Goal: Task Accomplishment & Management: Use online tool/utility

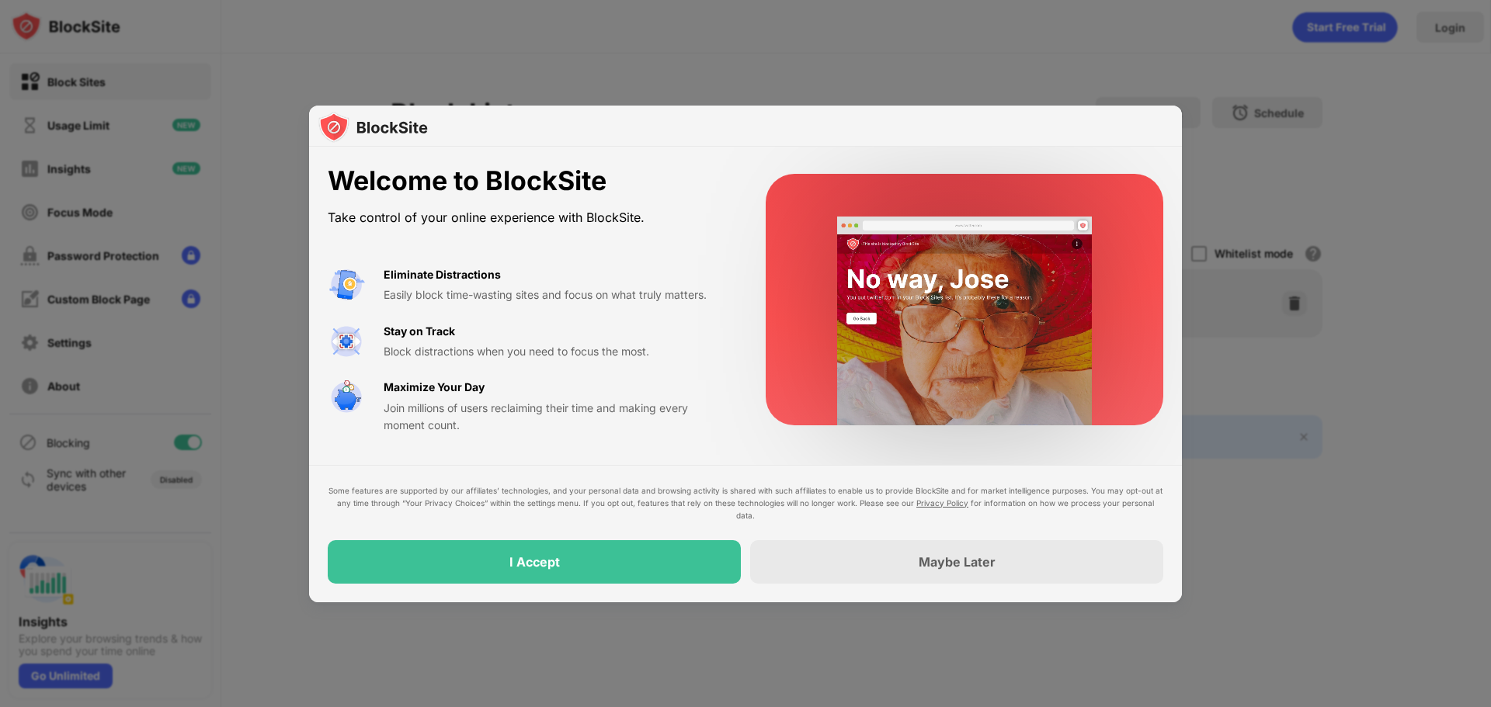
click at [491, 564] on div "I Accept" at bounding box center [534, 561] width 413 height 43
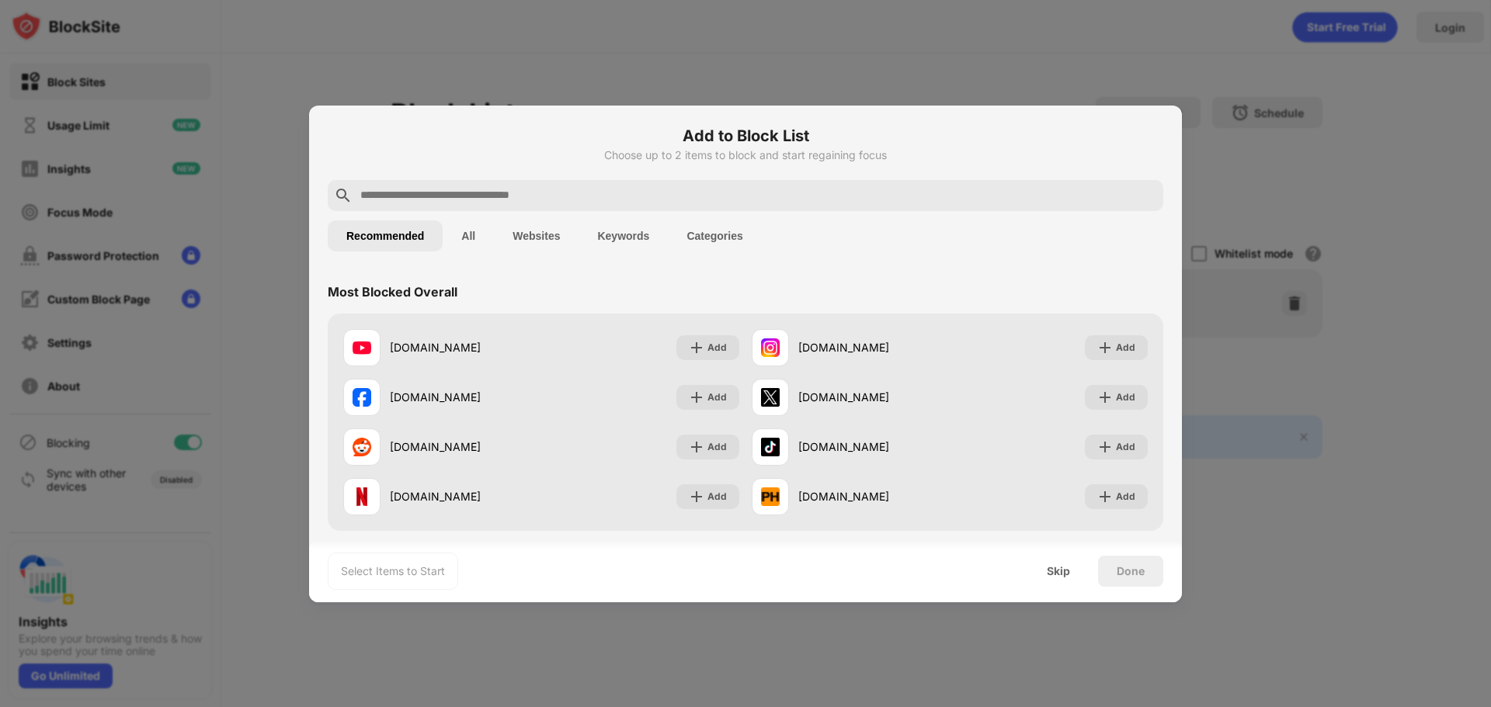
click at [474, 194] on input "text" at bounding box center [758, 195] width 798 height 19
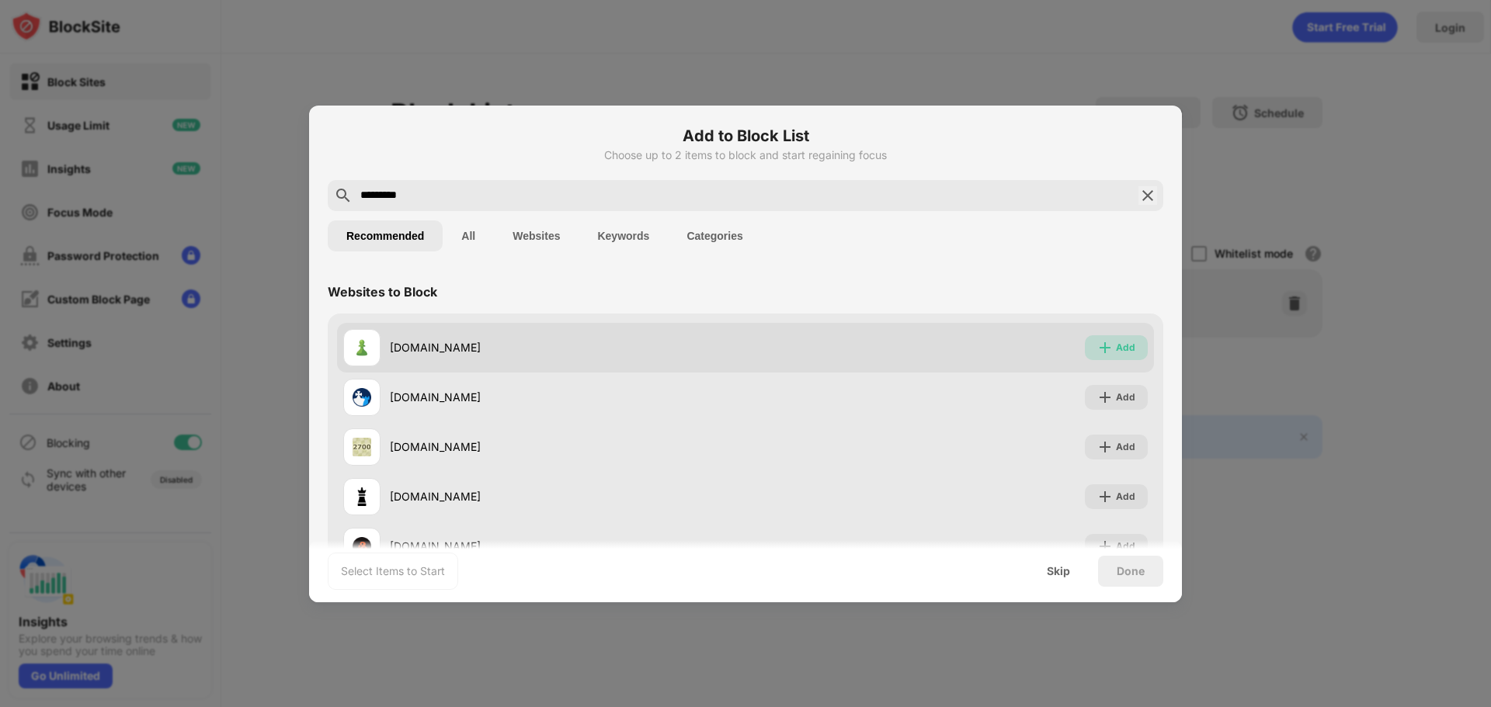
click at [1116, 344] on div "Add" at bounding box center [1125, 348] width 19 height 16
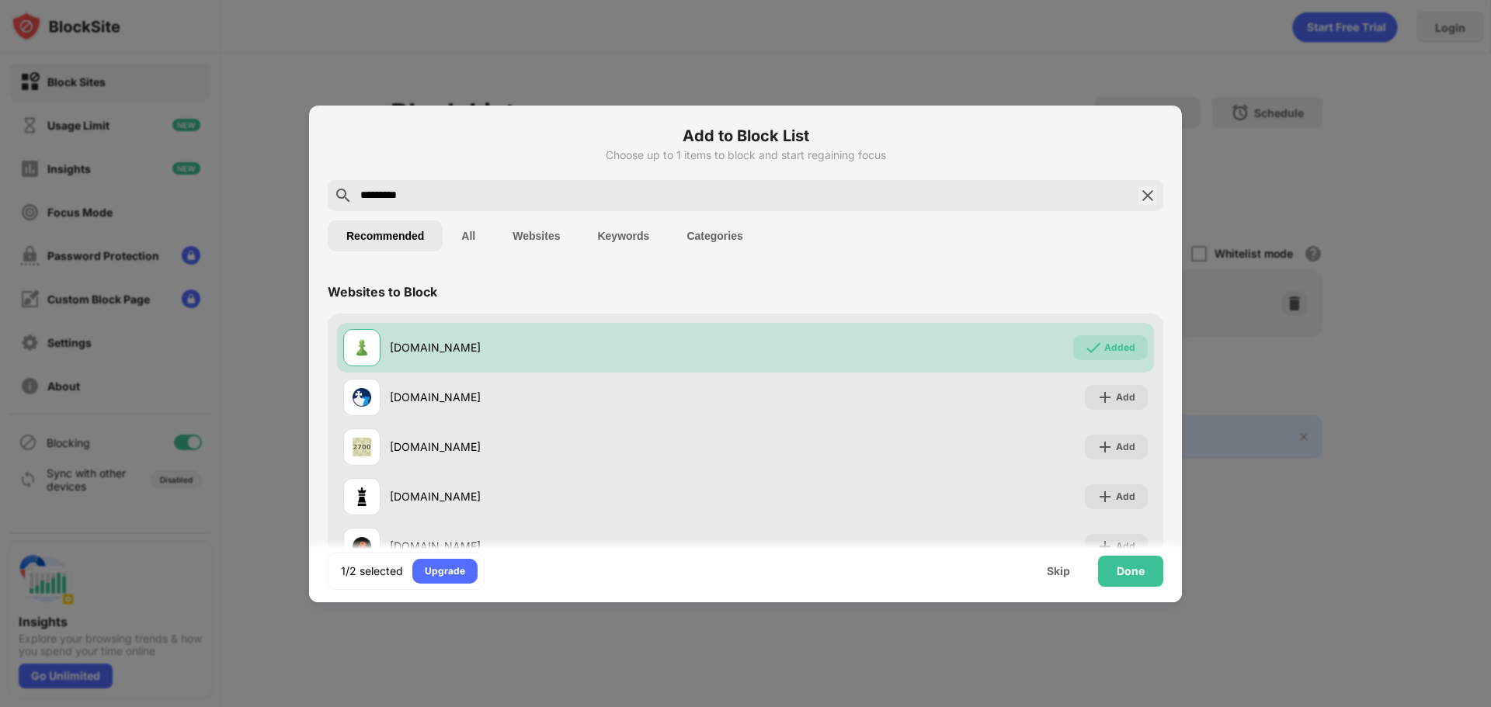
click at [428, 189] on input "*********" at bounding box center [745, 195] width 773 height 19
drag, startPoint x: 428, startPoint y: 189, endPoint x: 344, endPoint y: 207, distance: 85.7
click at [344, 207] on div "*********" at bounding box center [745, 195] width 835 height 31
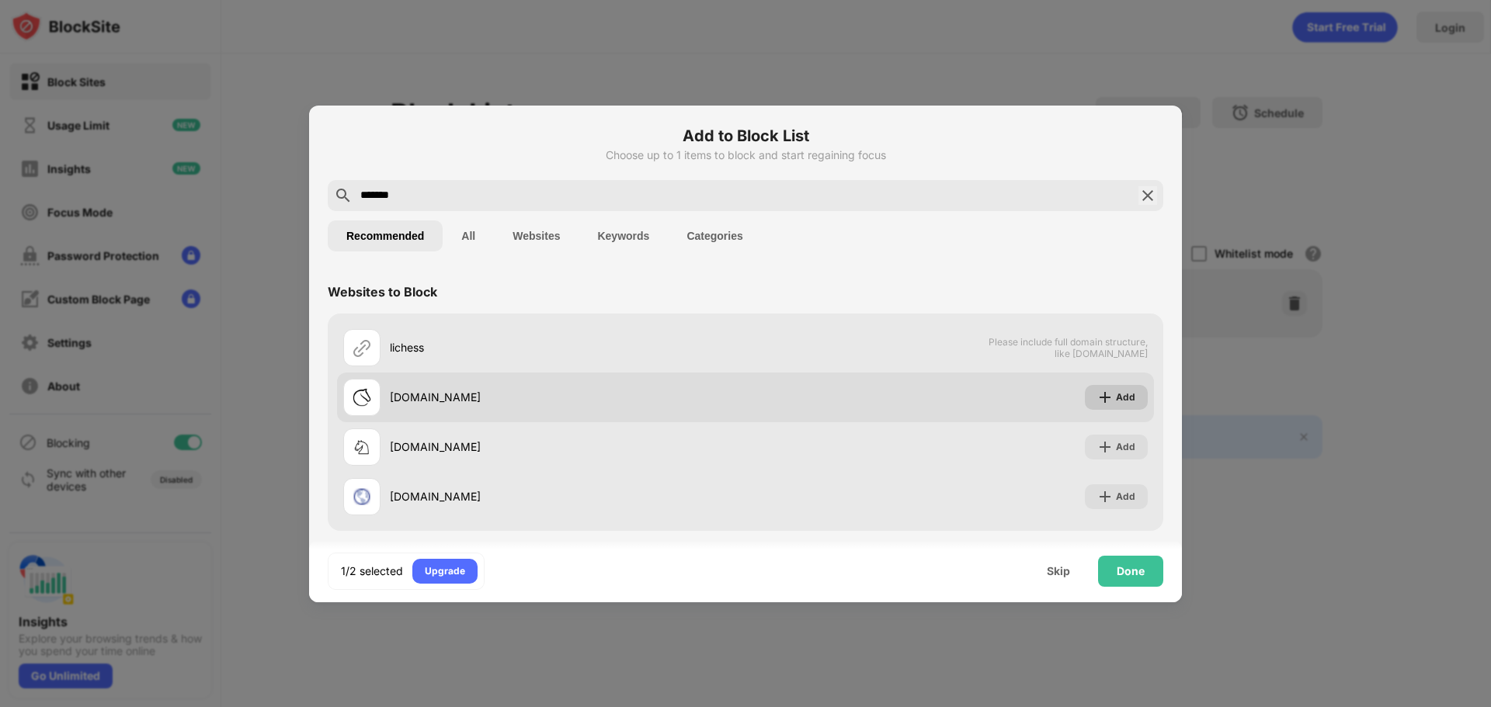
type input "*******"
click at [1097, 391] on img at bounding box center [1105, 398] width 16 height 16
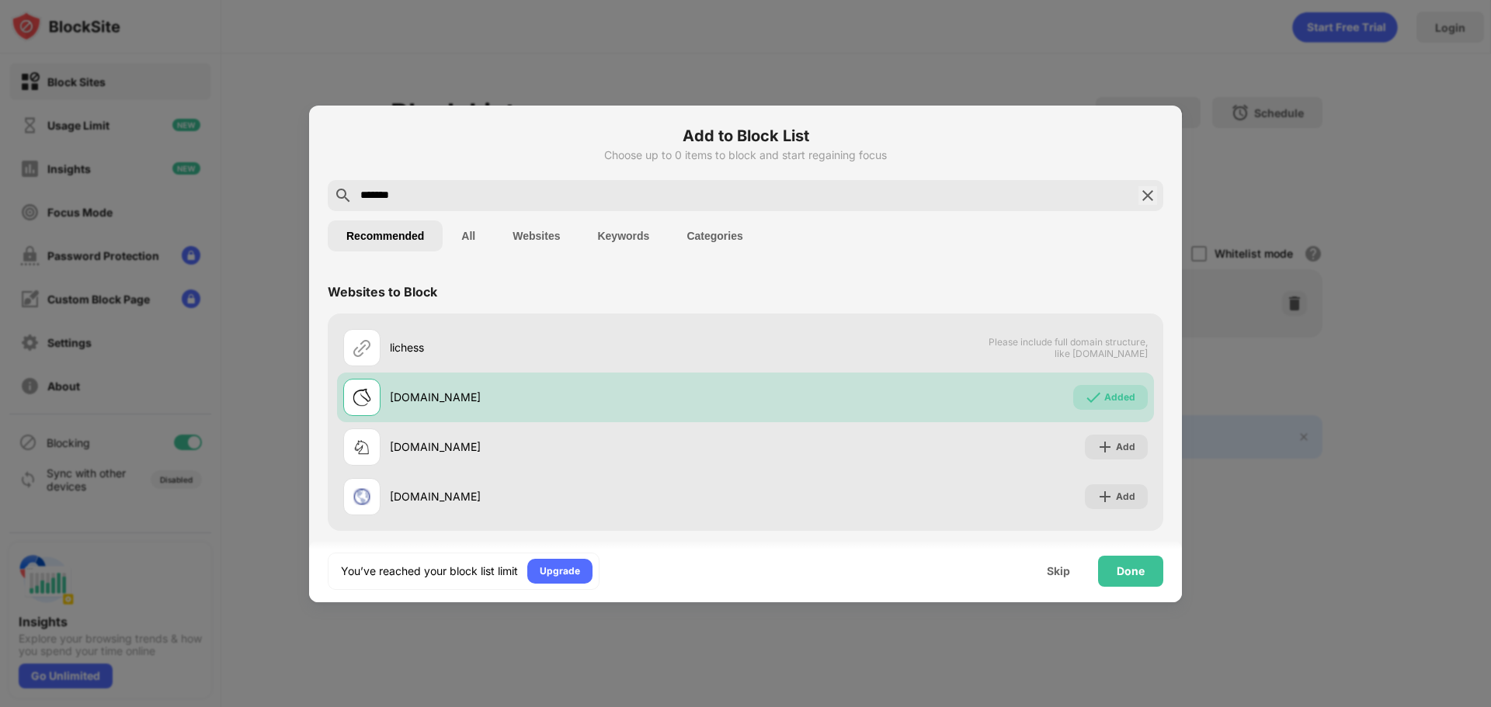
click at [696, 238] on button "Categories" at bounding box center [714, 235] width 93 height 31
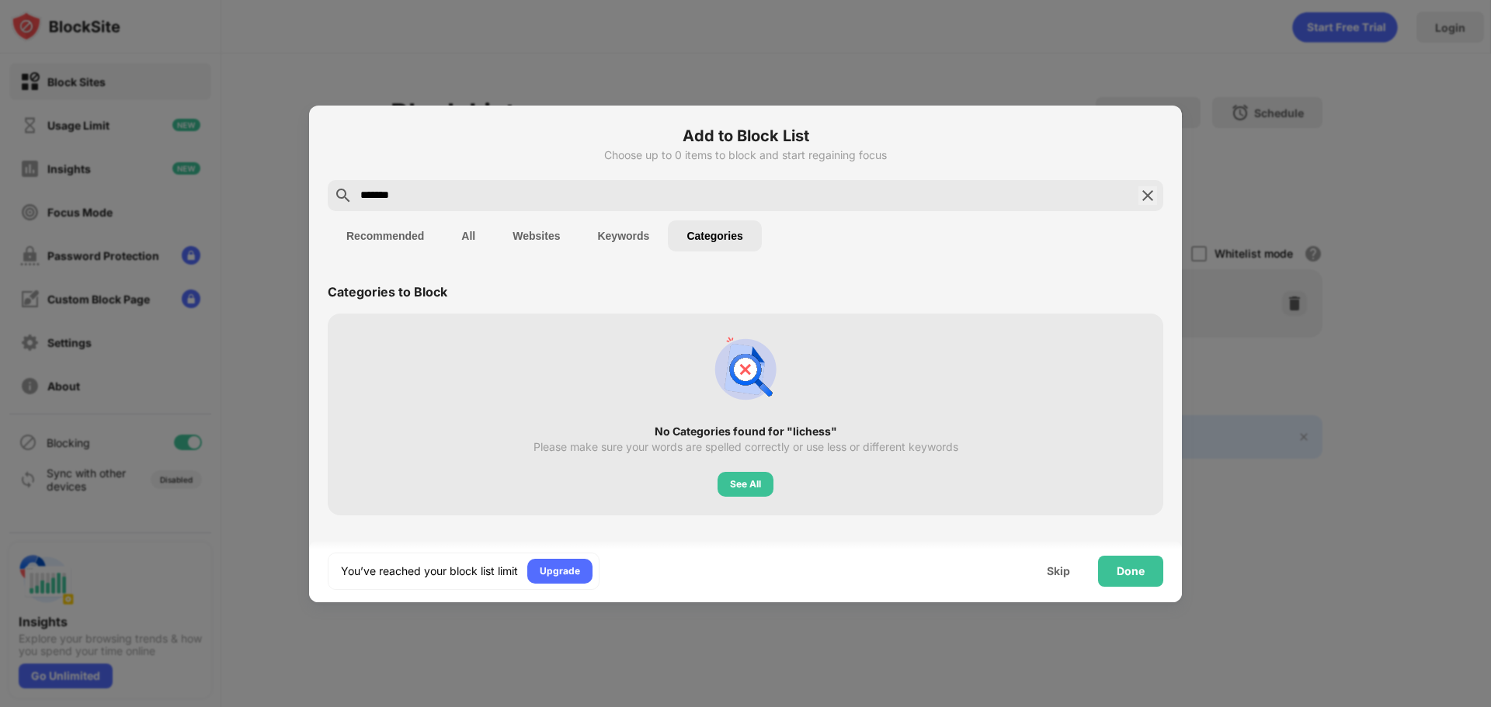
click at [1148, 196] on img at bounding box center [1147, 195] width 19 height 19
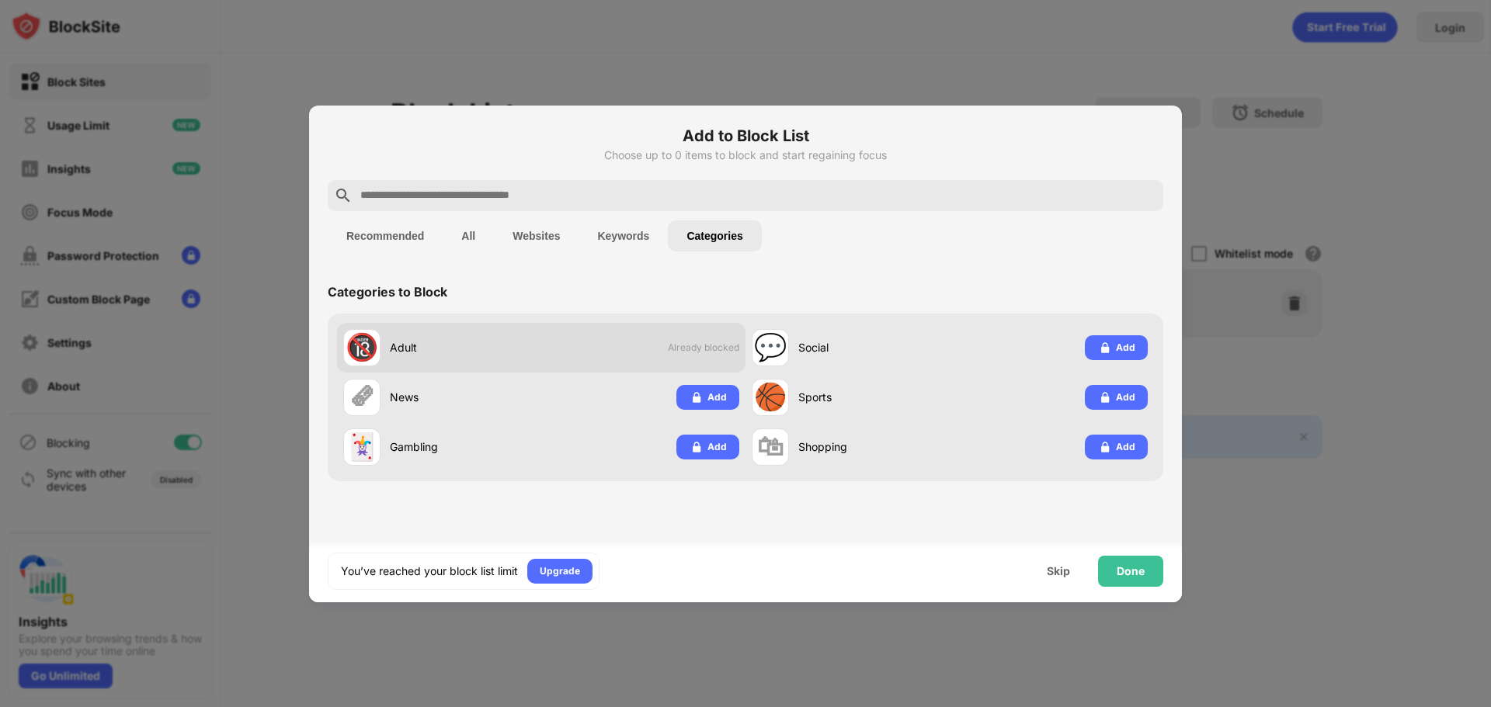
click at [557, 342] on div "🔞 Adult Already blocked" at bounding box center [541, 348] width 408 height 50
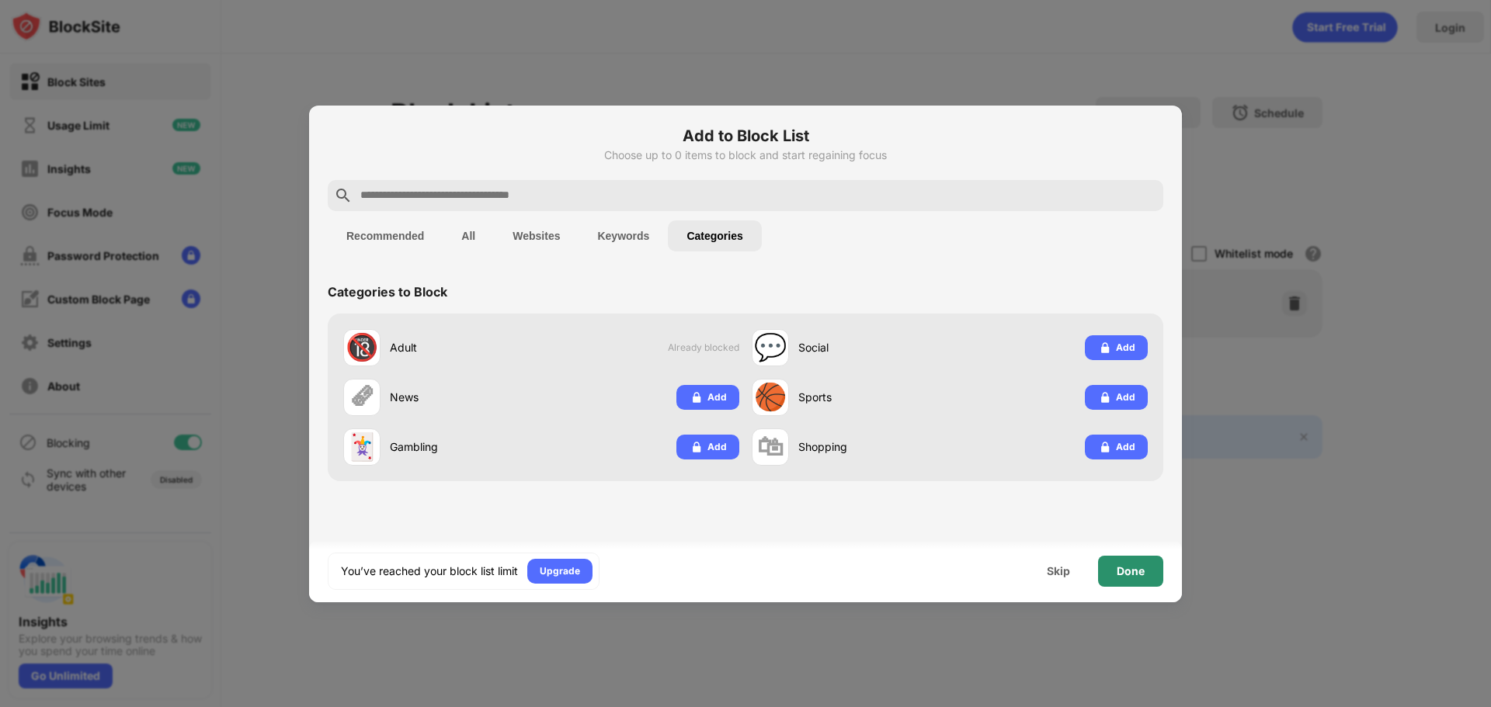
click at [1118, 570] on div "Done" at bounding box center [1130, 571] width 28 height 12
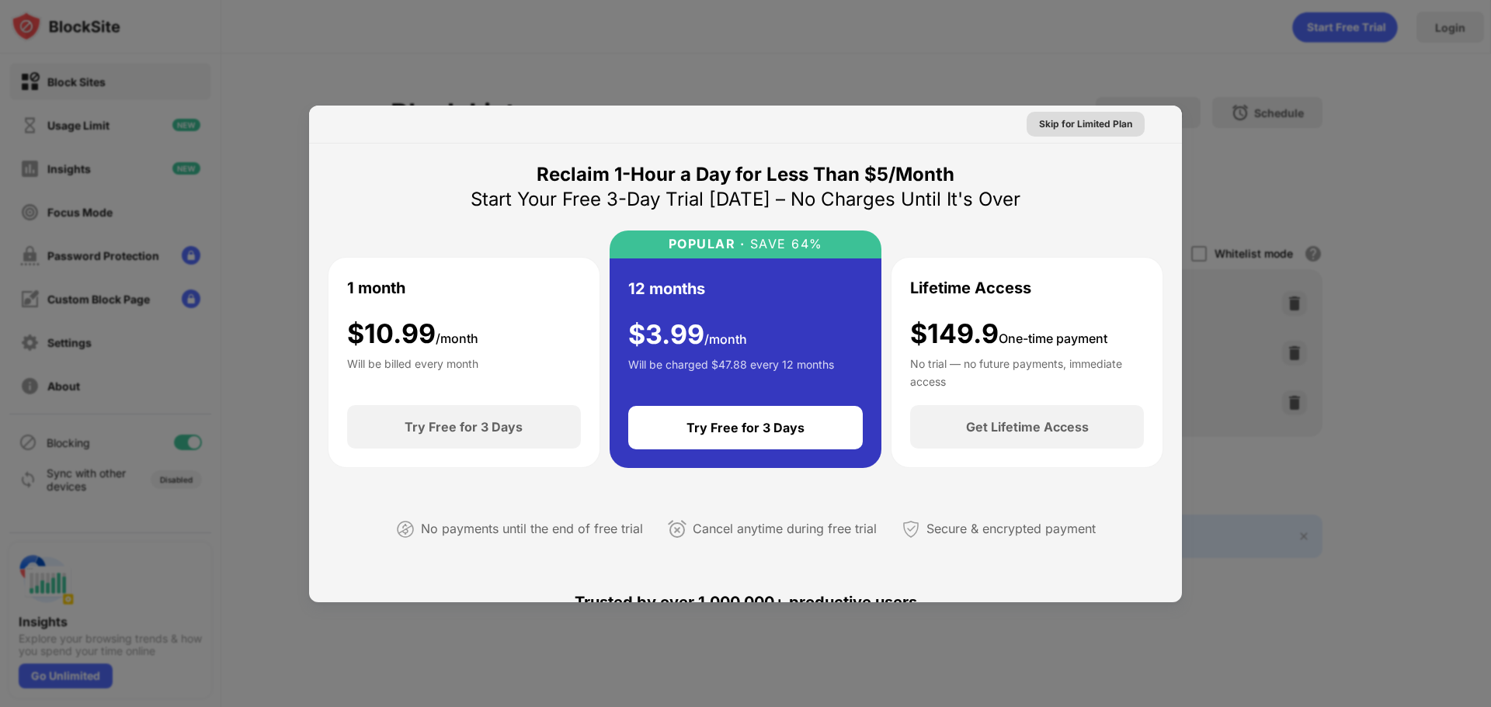
click at [1092, 128] on div "Skip for Limited Plan" at bounding box center [1085, 124] width 93 height 16
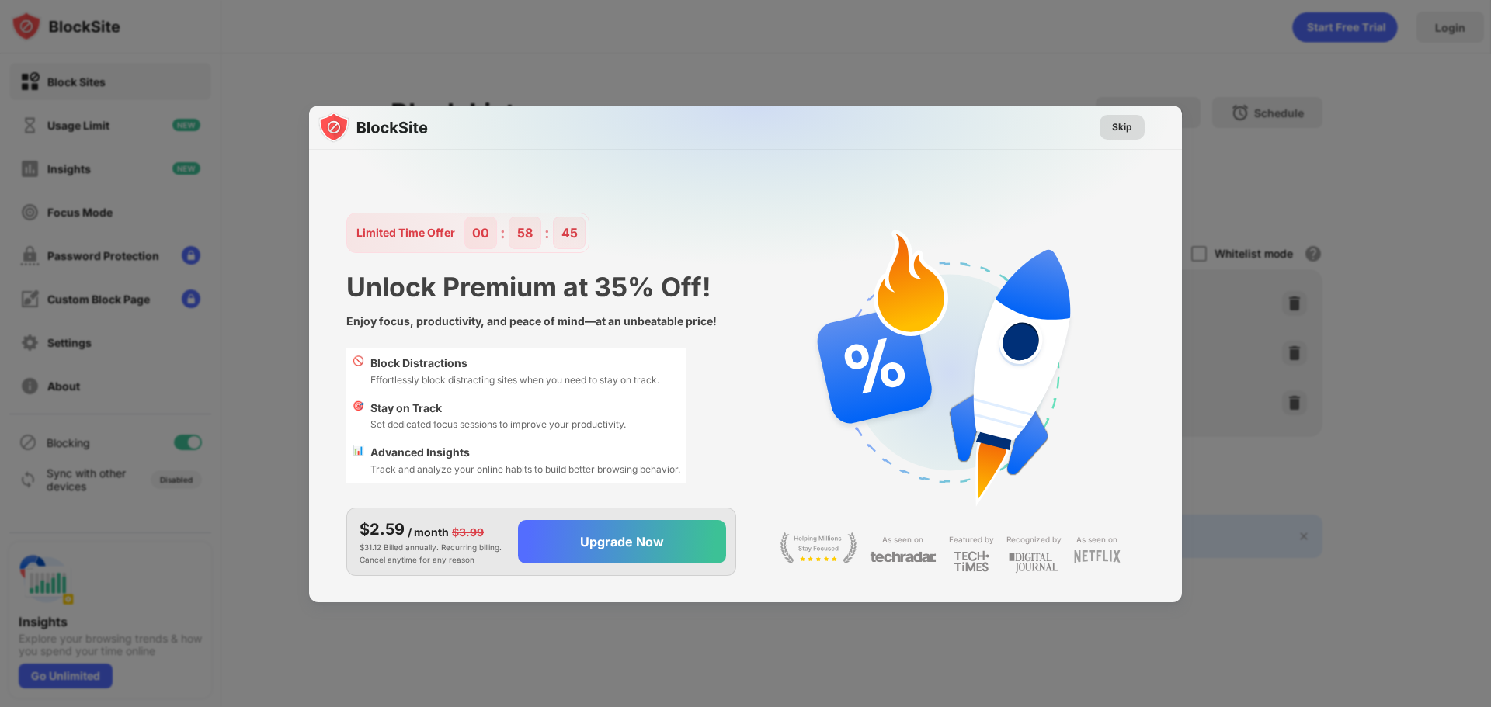
click at [1130, 130] on div "Skip" at bounding box center [1122, 128] width 20 height 16
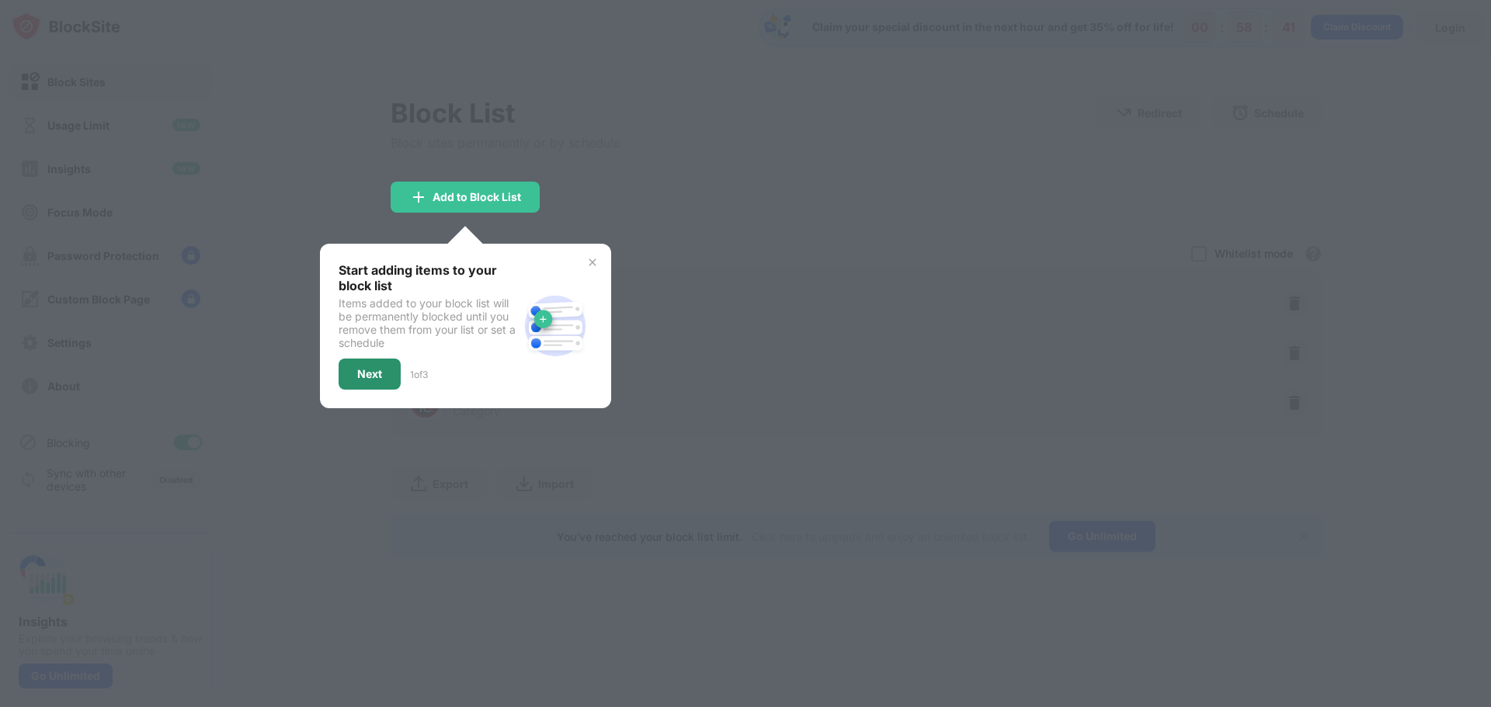
click at [387, 373] on div "Next" at bounding box center [370, 374] width 62 height 31
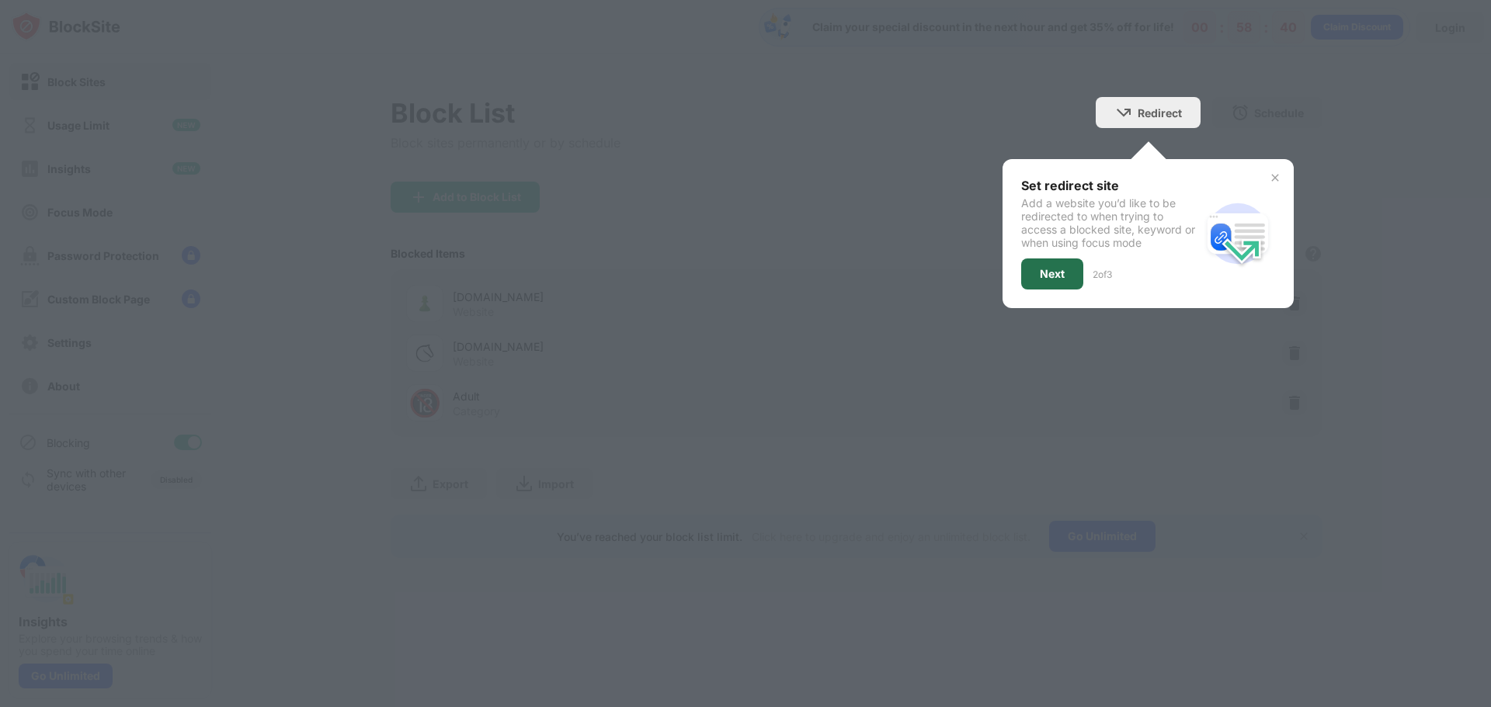
click at [1056, 271] on div "Next" at bounding box center [1052, 274] width 25 height 12
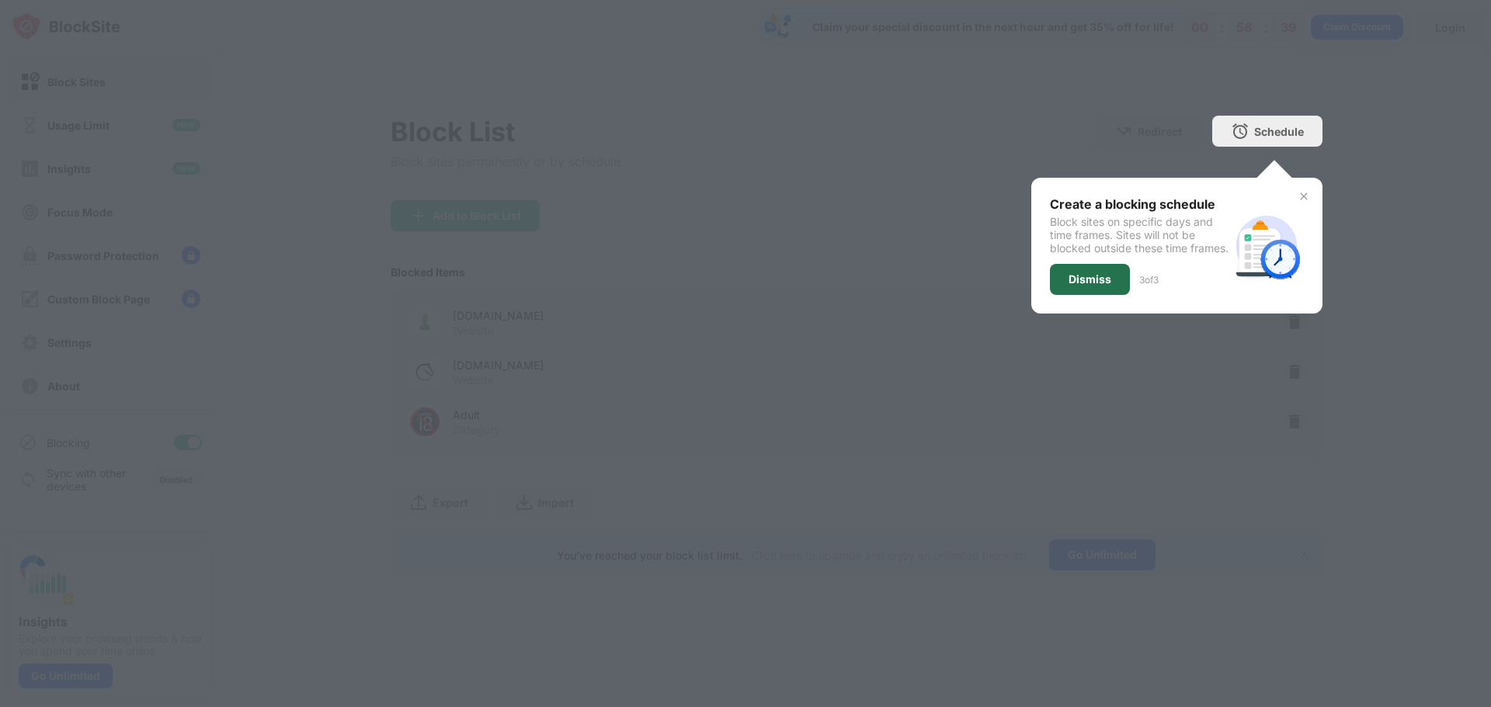
click at [1093, 283] on div "Dismiss" at bounding box center [1090, 279] width 80 height 31
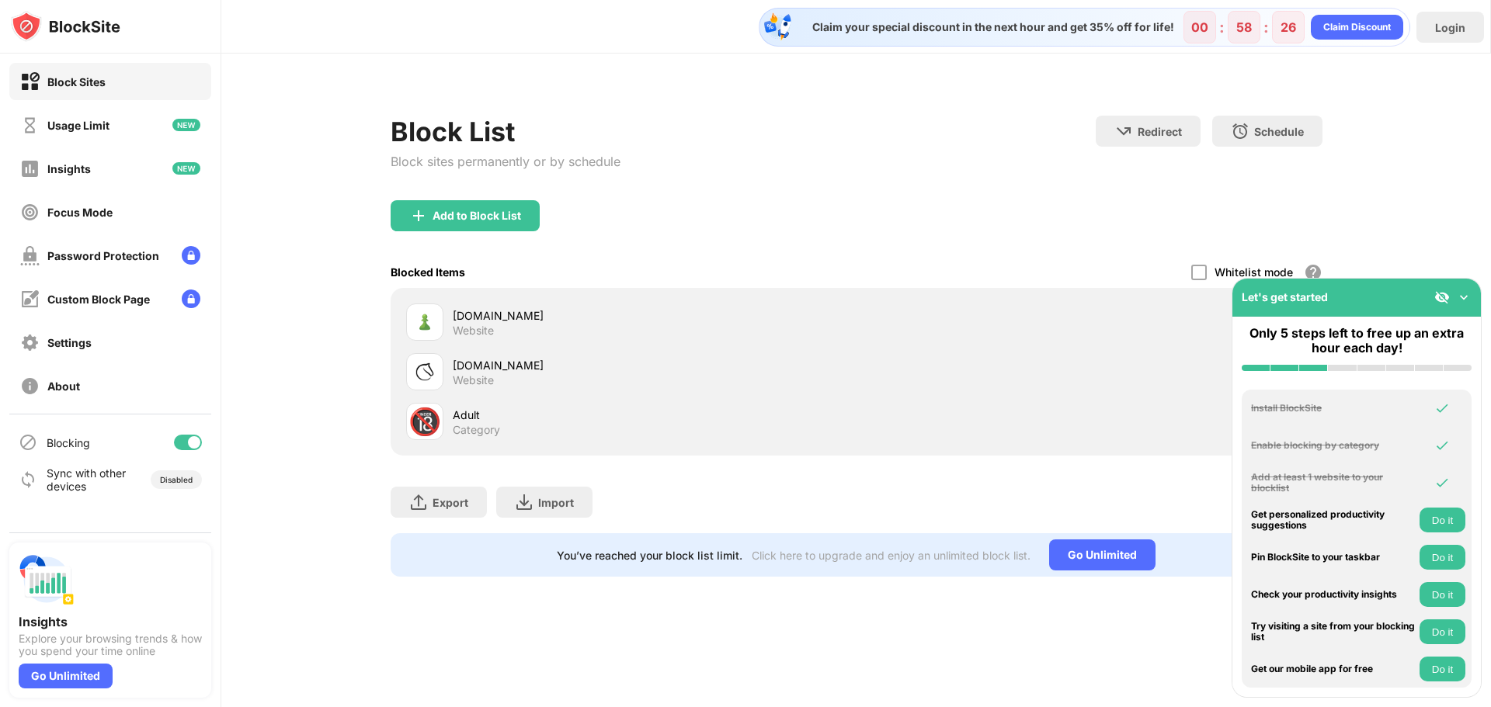
click at [1464, 300] on img at bounding box center [1464, 298] width 16 height 16
